Goal: Task Accomplishment & Management: Use online tool/utility

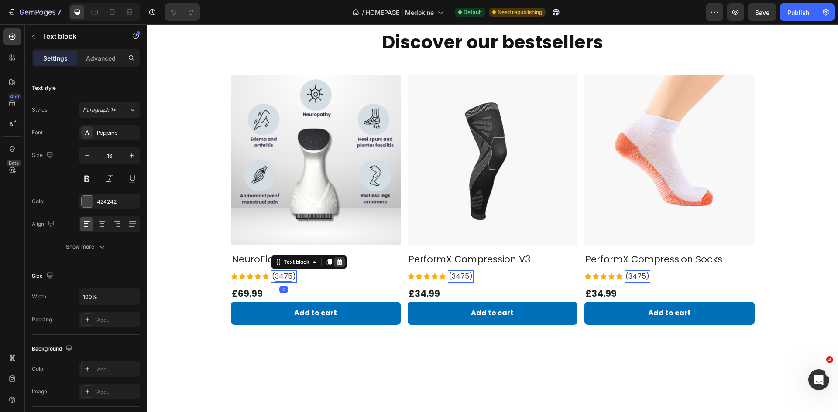
click at [340, 261] on div at bounding box center [339, 262] width 10 height 10
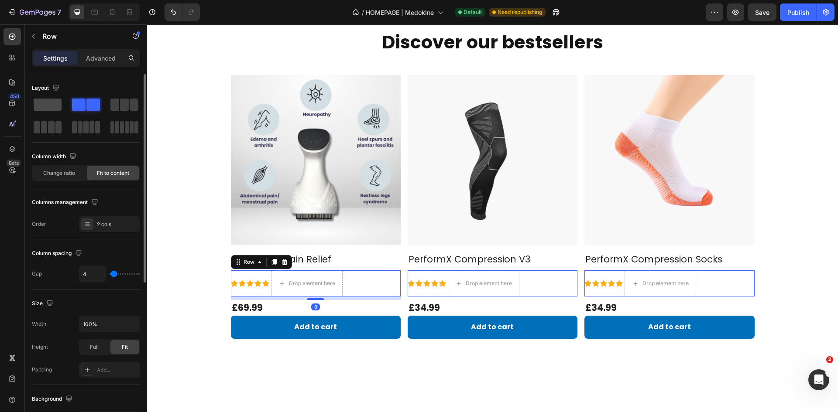
click at [58, 104] on span at bounding box center [48, 105] width 28 height 12
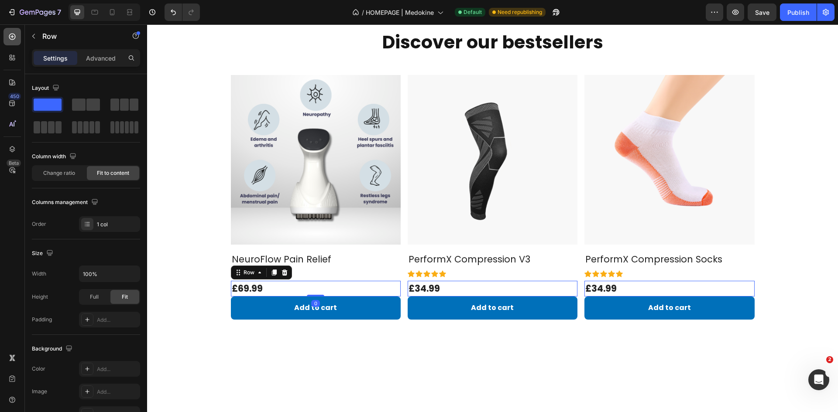
click at [14, 35] on icon at bounding box center [12, 36] width 9 height 9
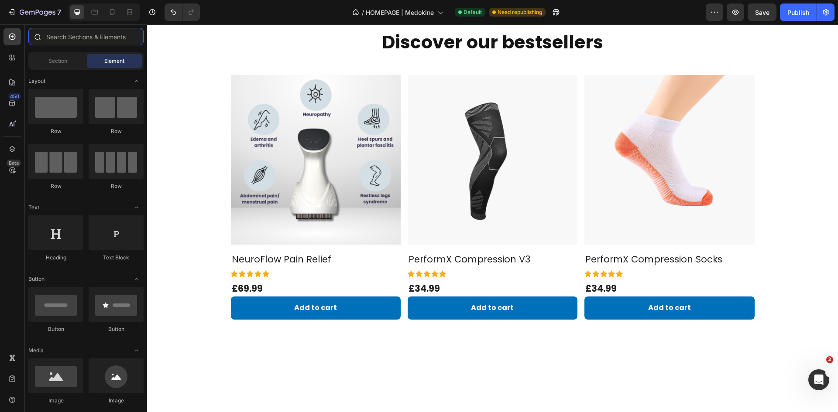
click at [61, 38] on input "text" at bounding box center [85, 36] width 115 height 17
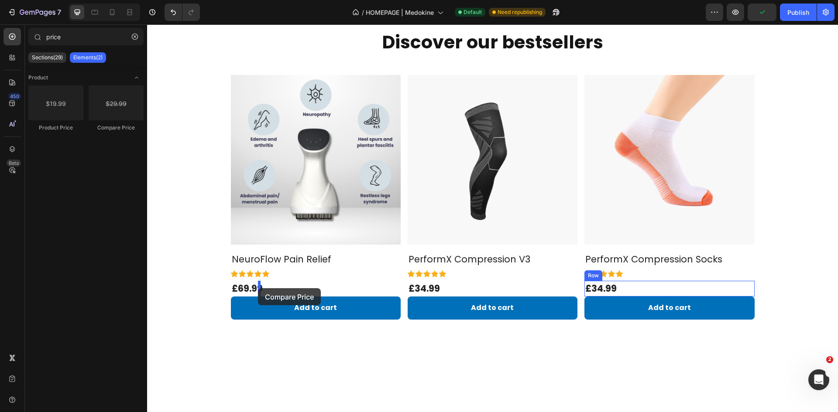
drag, startPoint x: 266, startPoint y: 139, endPoint x: 258, endPoint y: 288, distance: 149.4
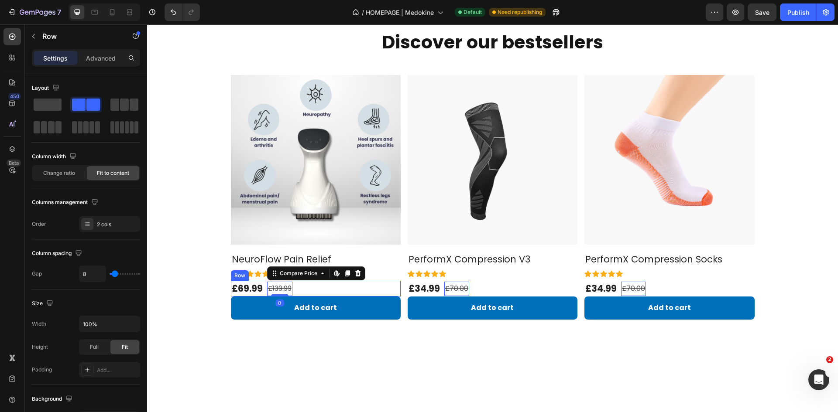
click at [308, 290] on div "£69.99 (P) Price (P) Price £139.99 Compare Price Edit content in Shopify 0 Comp…" at bounding box center [316, 289] width 170 height 16
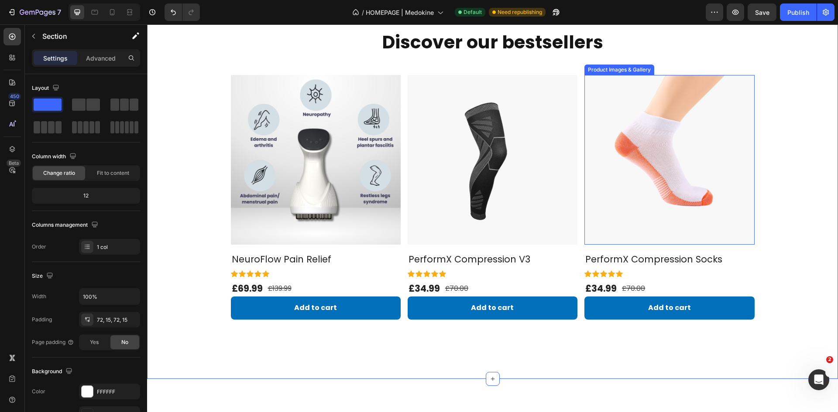
scroll to position [126, 0]
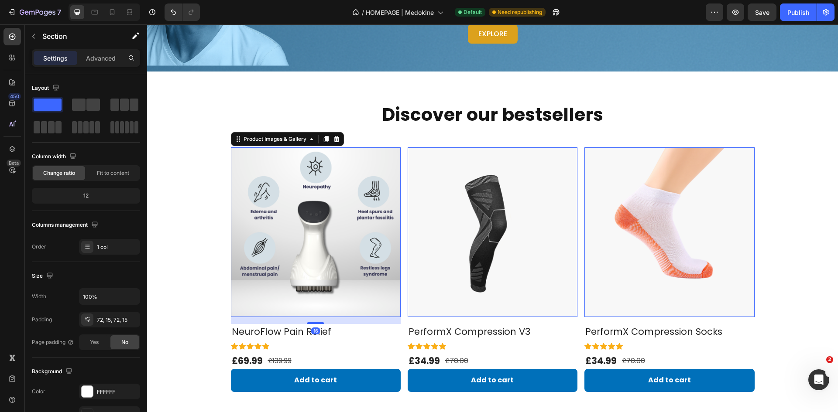
click at [306, 194] on img at bounding box center [316, 232] width 170 height 170
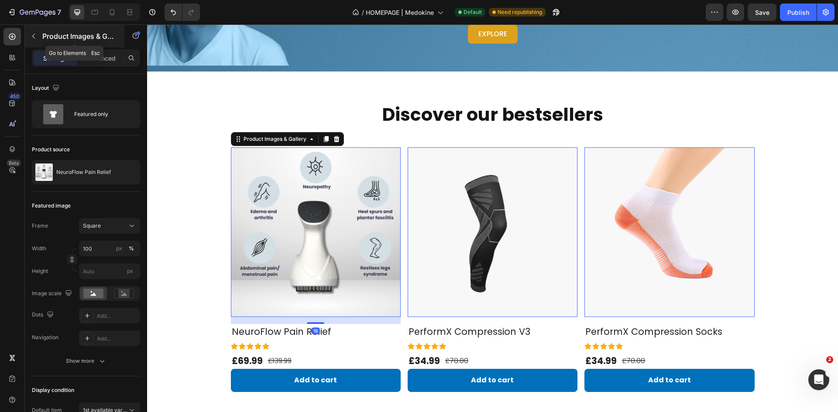
click at [40, 37] on button "button" at bounding box center [34, 36] width 14 height 14
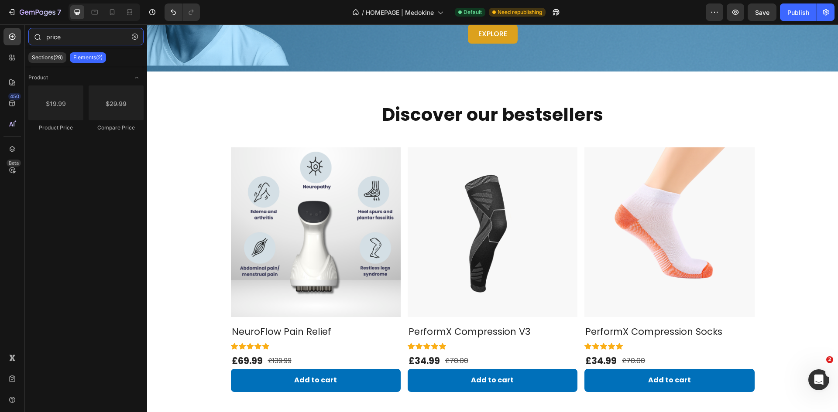
click at [71, 42] on input "price" at bounding box center [85, 36] width 115 height 17
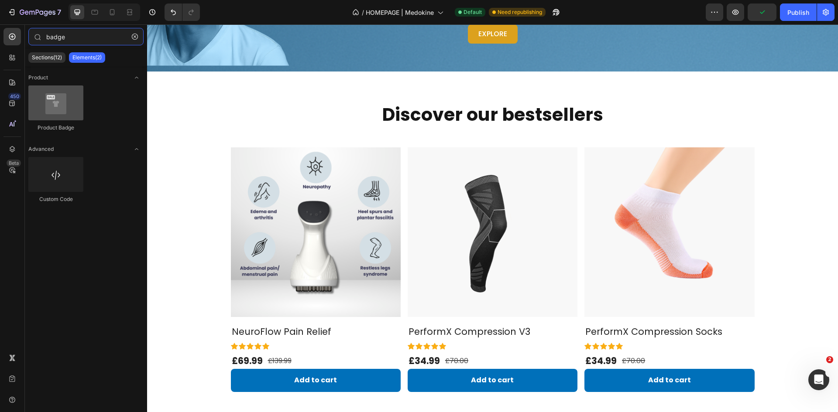
type input "badge"
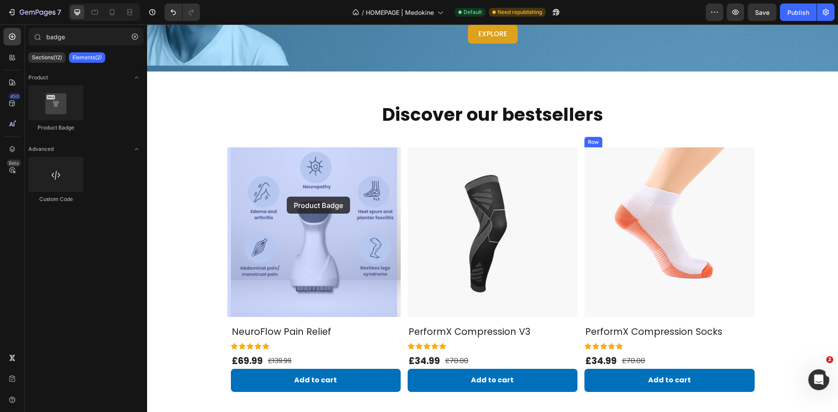
drag, startPoint x: 206, startPoint y: 127, endPoint x: 287, endPoint y: 197, distance: 107.0
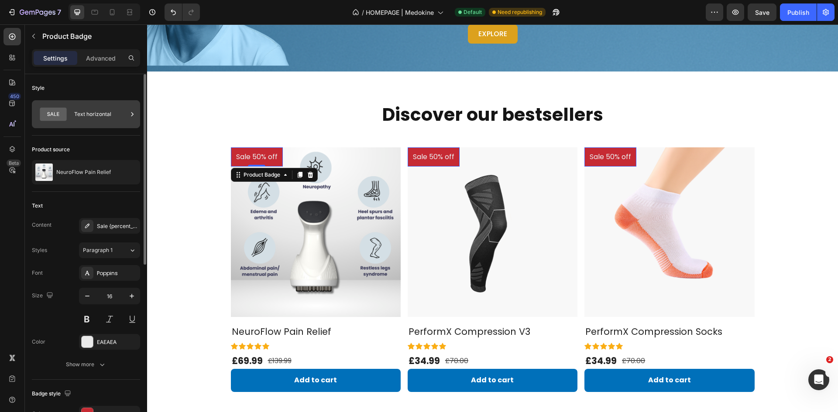
click at [83, 115] on div "Text horizontal" at bounding box center [100, 114] width 53 height 20
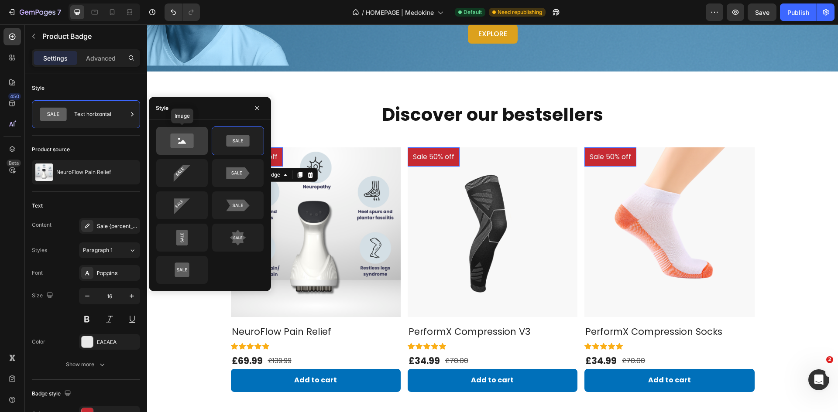
click at [189, 141] on icon at bounding box center [181, 140] width 23 height 14
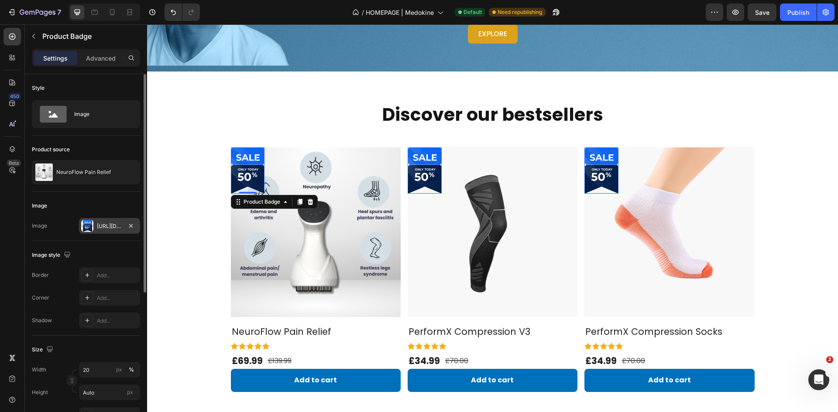
click at [109, 226] on div "[URL][DOMAIN_NAME]" at bounding box center [109, 226] width 25 height 8
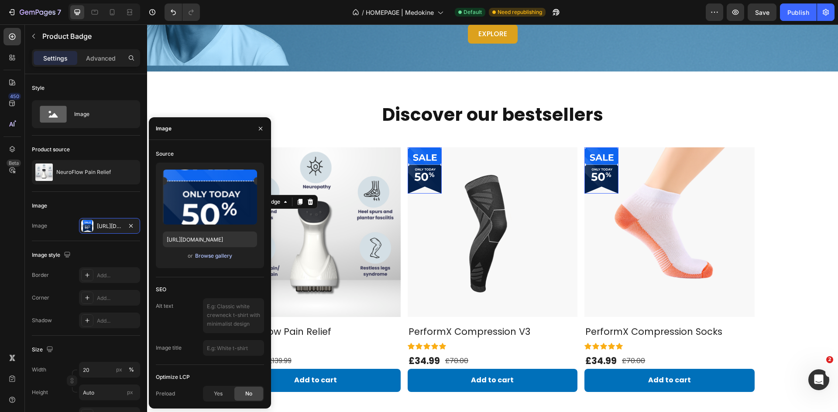
click at [209, 254] on div "Browse gallery" at bounding box center [213, 256] width 37 height 8
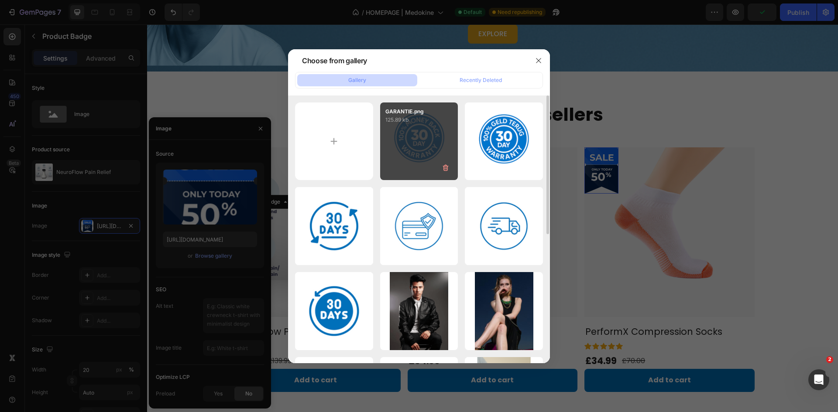
click at [416, 157] on div "GARANTIE.png 125.89 kb" at bounding box center [419, 142] width 78 height 78
type input "[URL][DOMAIN_NAME]"
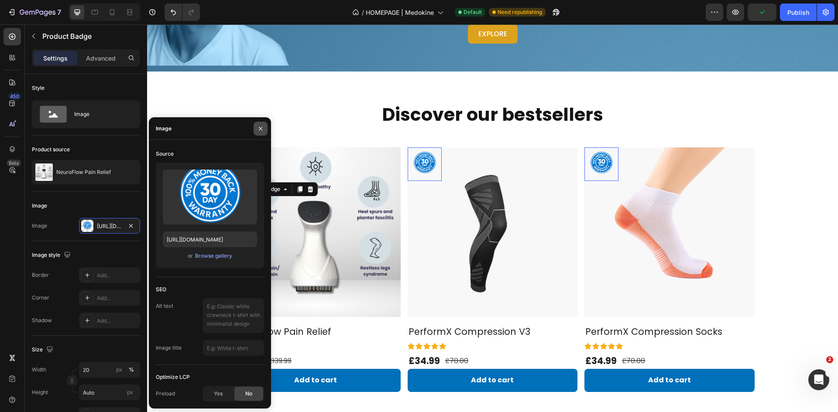
click at [260, 127] on icon "button" at bounding box center [260, 128] width 7 height 7
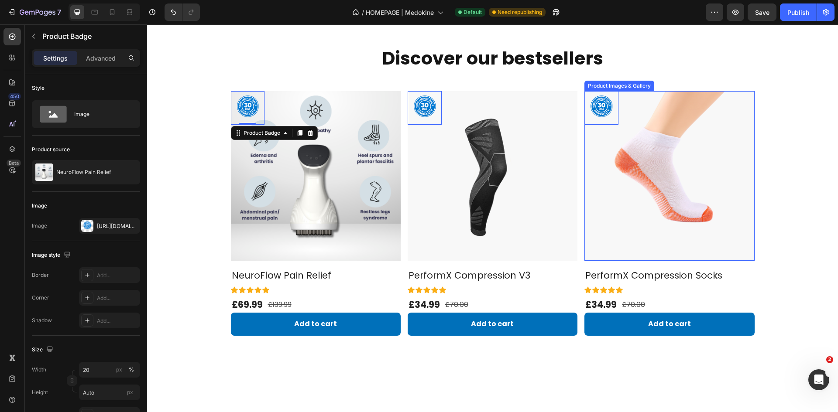
scroll to position [183, 0]
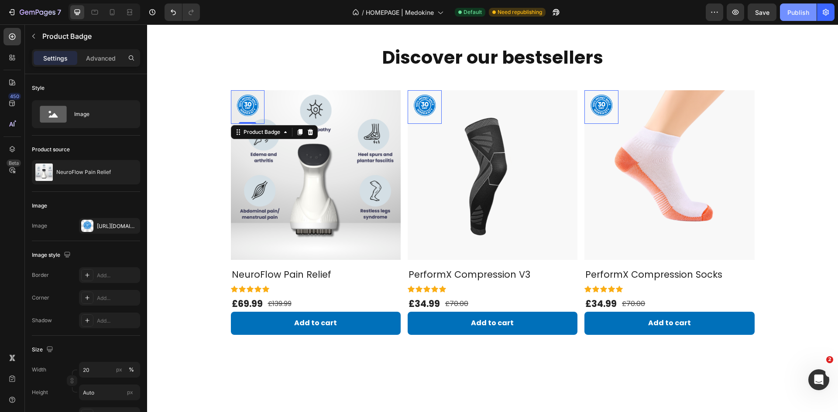
click at [797, 10] on div "Publish" at bounding box center [798, 12] width 22 height 9
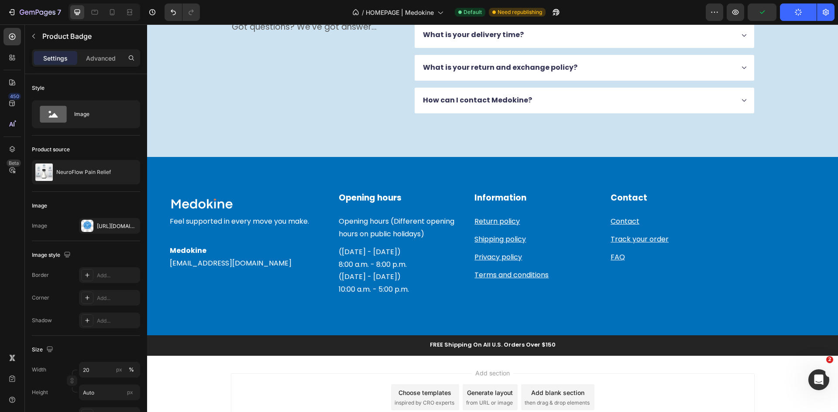
scroll to position [1212, 0]
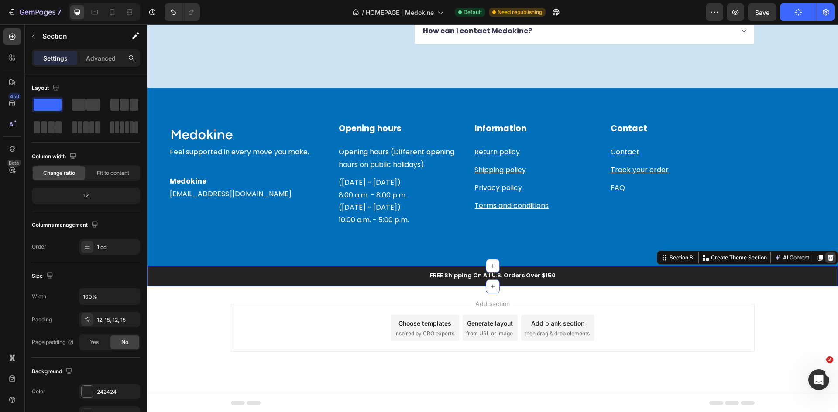
click at [828, 256] on icon at bounding box center [831, 258] width 6 height 6
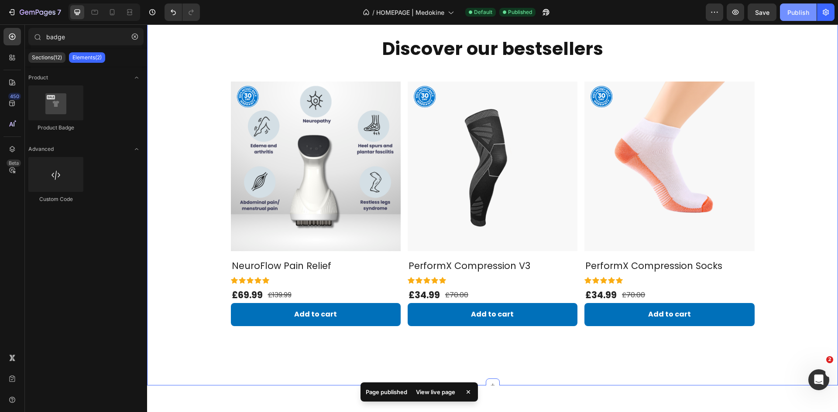
scroll to position [144, 0]
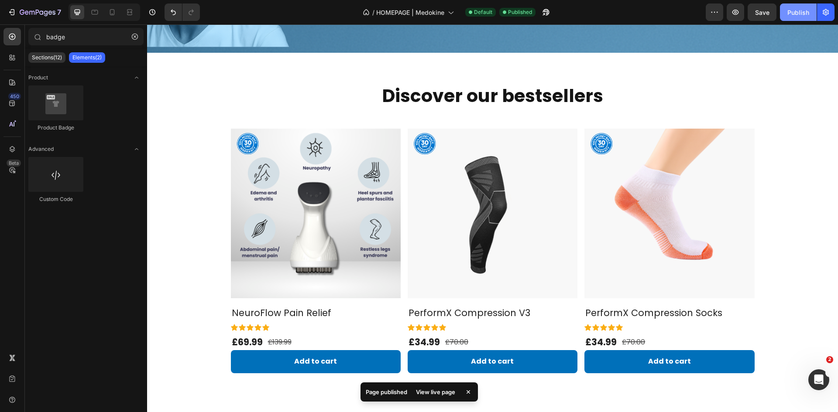
click at [798, 10] on div "Publish" at bounding box center [798, 12] width 22 height 9
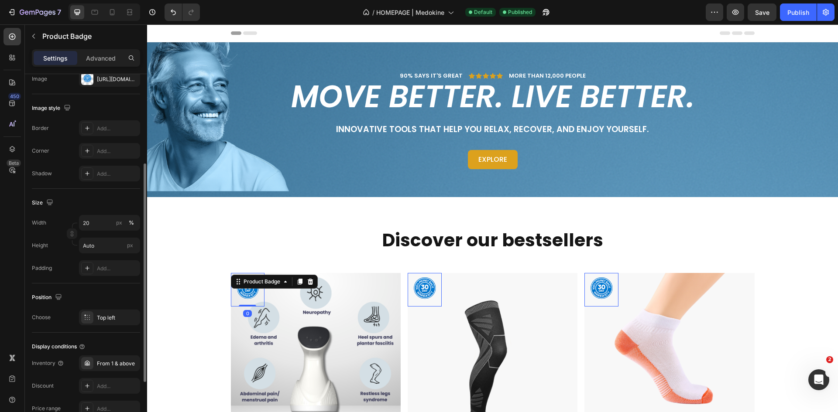
scroll to position [147, 0]
click at [95, 215] on input "20" at bounding box center [109, 223] width 61 height 16
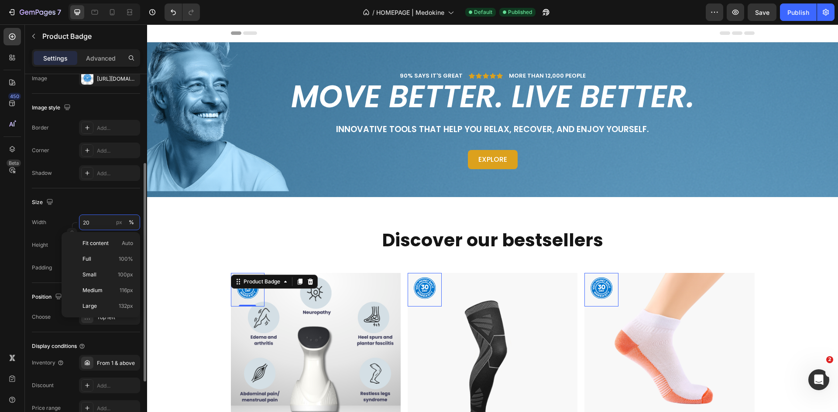
type input "2"
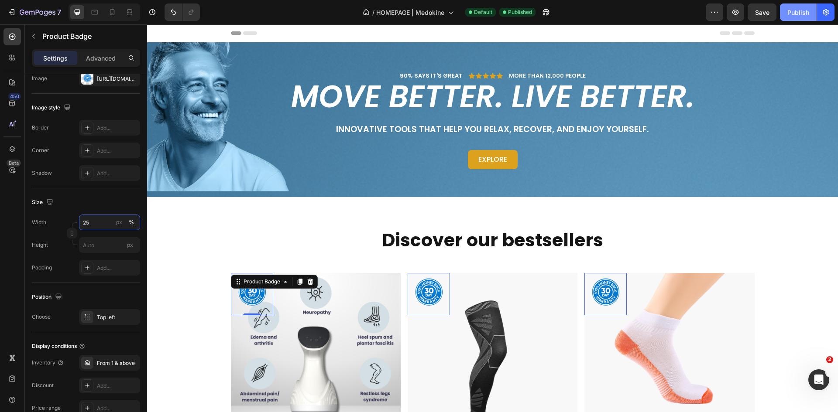
type input "25"
click at [797, 8] on div "Publish" at bounding box center [798, 12] width 22 height 9
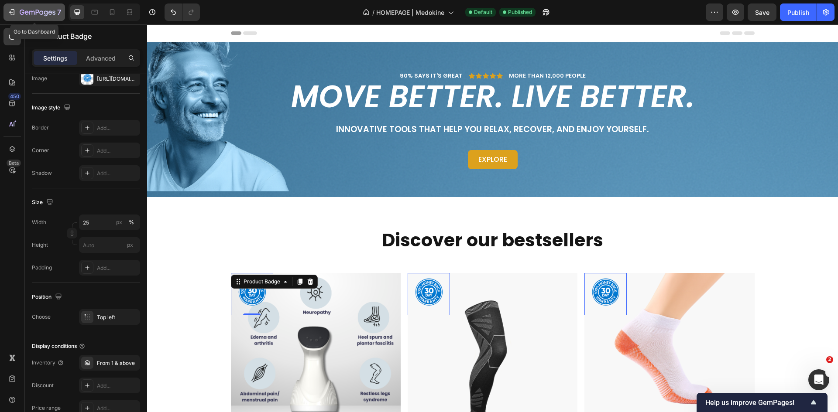
click at [36, 12] on icon "button" at bounding box center [37, 12] width 3 height 5
